Goal: Transaction & Acquisition: Purchase product/service

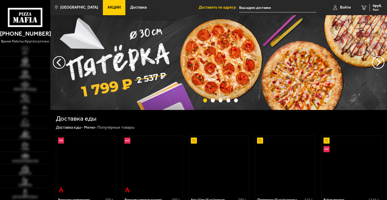
type input "[STREET_ADDRESS]"
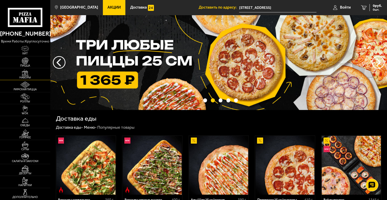
click at [32, 75] on img at bounding box center [24, 73] width 15 height 7
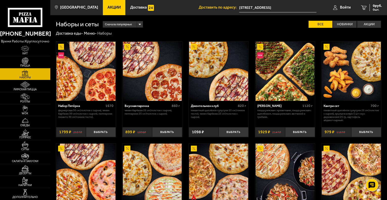
click at [140, 23] on div "Сначала популярные" at bounding box center [123, 24] width 40 height 7
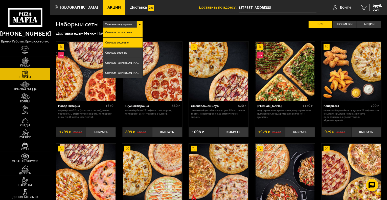
click at [126, 44] on span "Сначала дешевые" at bounding box center [117, 42] width 24 height 3
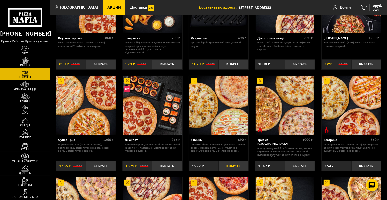
scroll to position [76, 0]
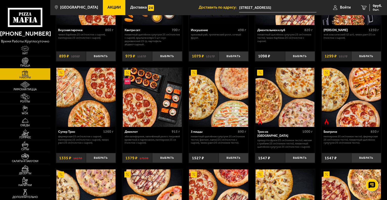
click at [232, 119] on img at bounding box center [218, 97] width 59 height 59
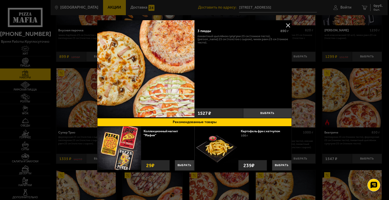
click at [288, 25] on button at bounding box center [288, 26] width 8 height 8
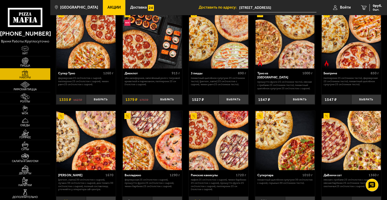
scroll to position [253, 0]
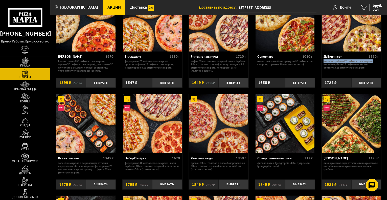
drag, startPoint x: 387, startPoint y: 60, endPoint x: 387, endPoint y: 63, distance: 3.6
click at [387, 63] on html "[PHONE_NUMBER] время работы: круглосуточно [PERSON_NAME] Наборы Римская пицца Р…" at bounding box center [193, 159] width 387 height 825
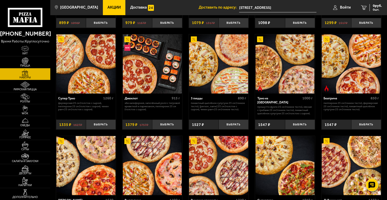
scroll to position [98, 0]
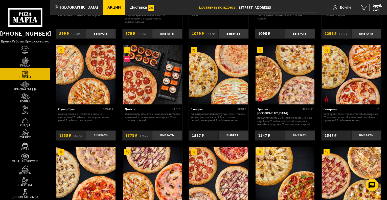
click at [373, 64] on img at bounding box center [351, 74] width 59 height 59
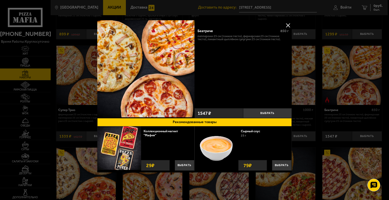
click at [290, 24] on button at bounding box center [288, 26] width 8 height 8
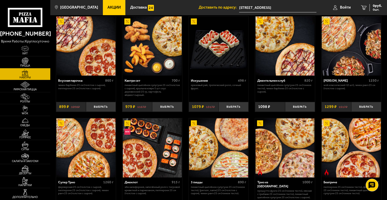
scroll to position [51, 0]
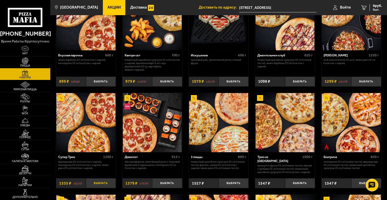
click at [99, 181] on button "Выбрать" at bounding box center [101, 183] width 30 height 10
click at [377, 5] on span "1335 руб." at bounding box center [374, 6] width 15 height 4
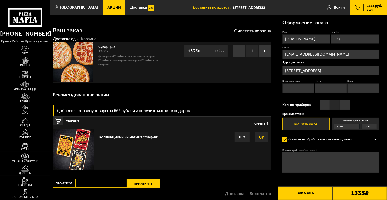
click at [355, 43] on input "Телефон" at bounding box center [355, 38] width 48 height 9
type input "[PHONE_NUMBER]"
click at [296, 93] on input "Квартира / офис" at bounding box center [299, 88] width 32 height 9
click at [323, 88] on input "Подъезд" at bounding box center [331, 88] width 32 height 9
type input "5"
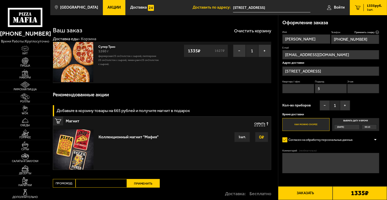
click at [364, 89] on input "Этаж" at bounding box center [364, 88] width 32 height 9
type input "12"
click at [308, 90] on input "Квартира / офис" at bounding box center [299, 88] width 32 height 9
type input "724"
click at [325, 106] on button "−" at bounding box center [325, 105] width 10 height 10
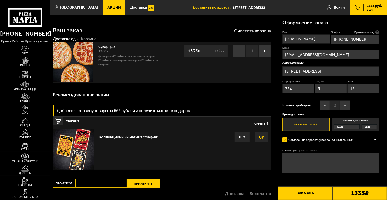
click at [325, 195] on button "Заказать" at bounding box center [305, 193] width 54 height 14
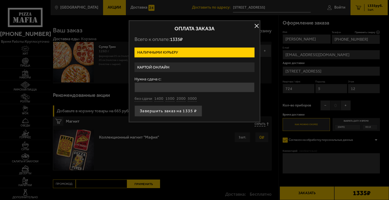
click at [206, 67] on label "Картой онлайн" at bounding box center [194, 67] width 120 height 10
click at [0, 0] on input "Картой онлайн" at bounding box center [0, 0] width 0 height 0
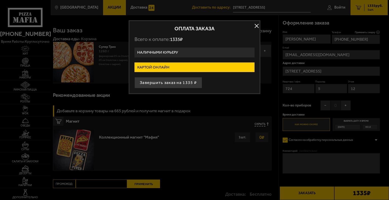
click at [206, 68] on label "Картой онлайн" at bounding box center [194, 67] width 120 height 10
click at [0, 0] on input "Картой онлайн" at bounding box center [0, 0] width 0 height 0
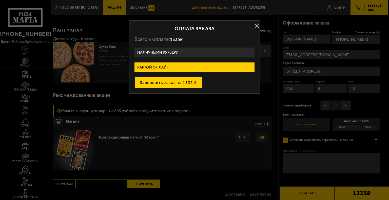
click at [190, 81] on button "Завершить заказ на 1335 ₽" at bounding box center [168, 82] width 68 height 11
